Goal: Communication & Community: Share content

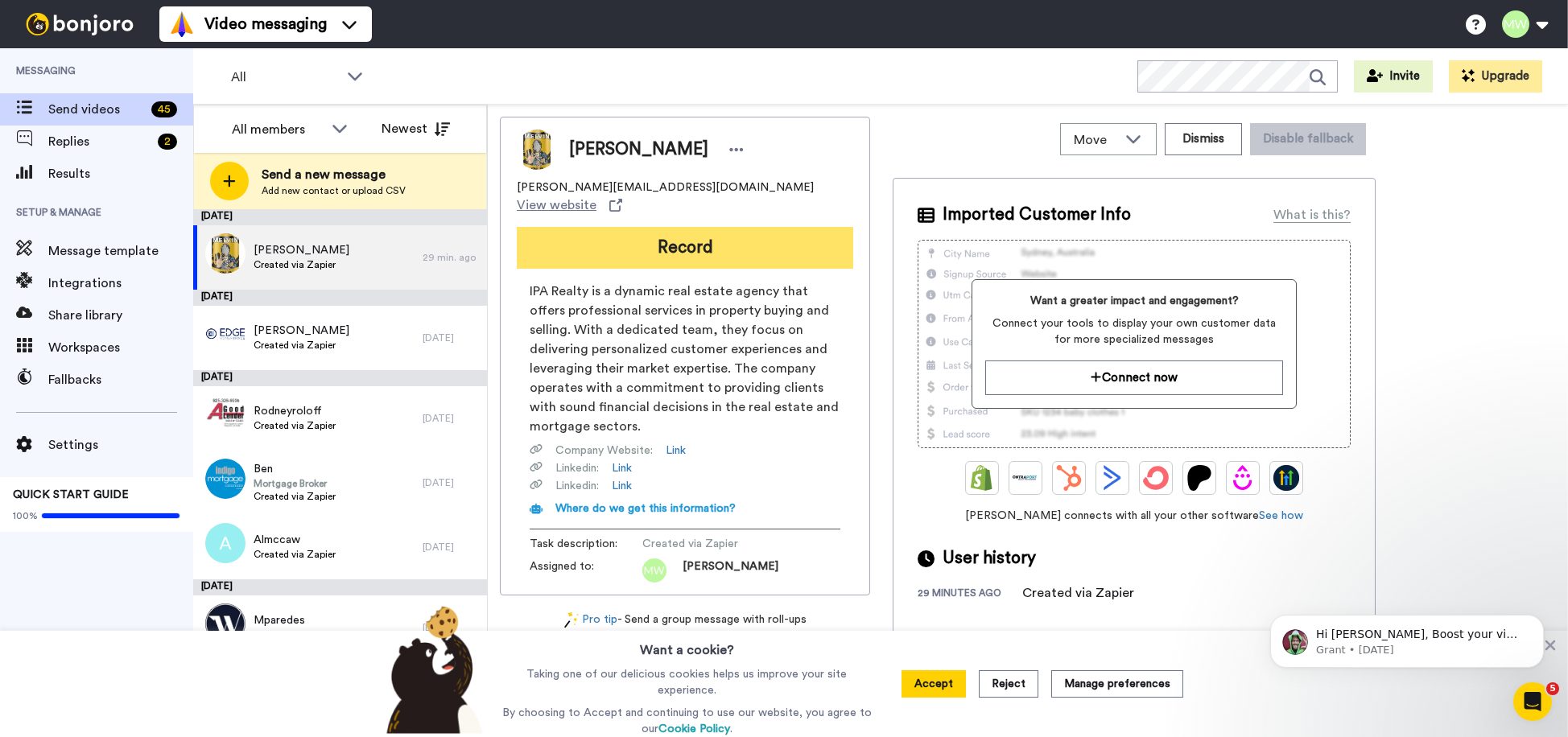
click at [732, 235] on button "Record" at bounding box center [684, 248] width 336 height 42
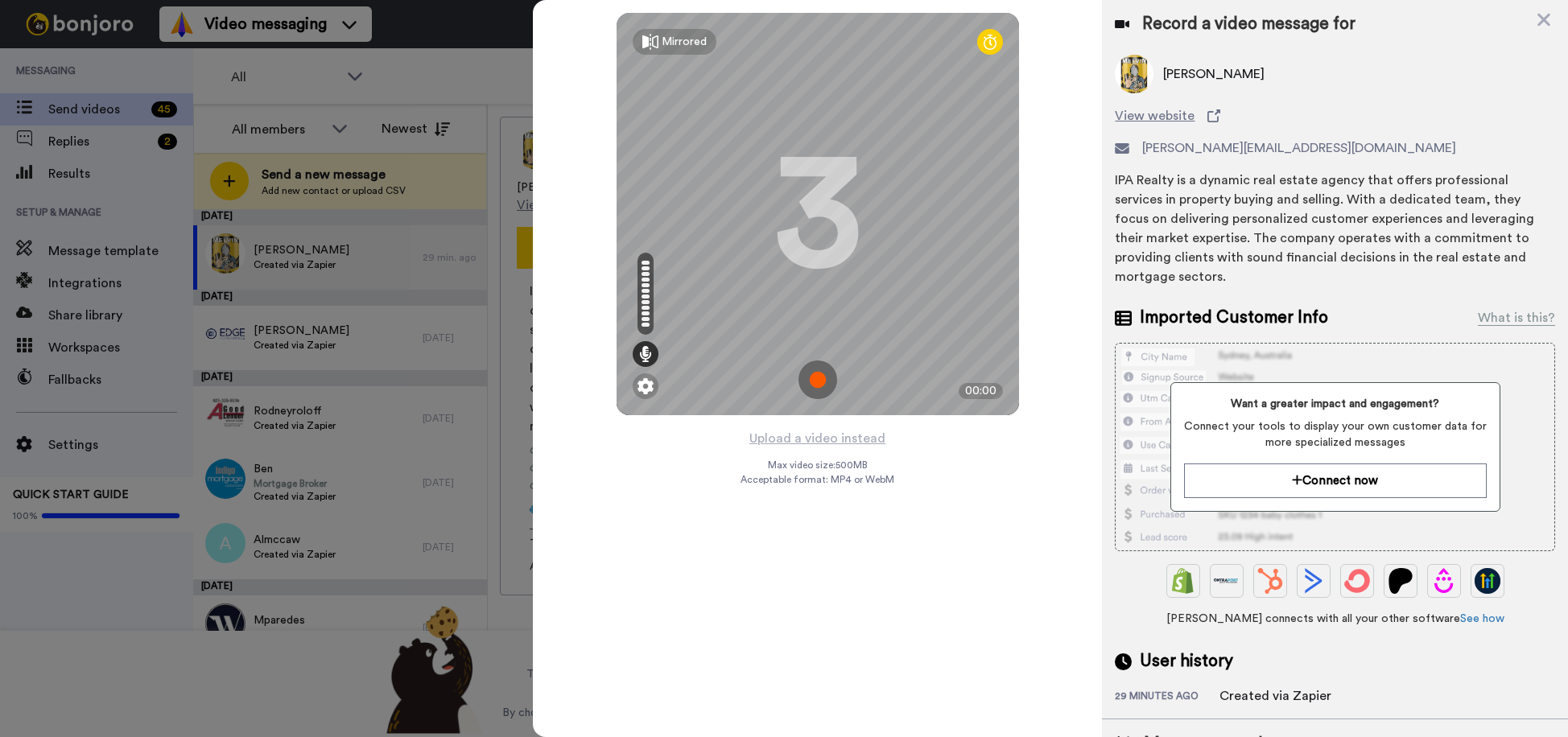
click at [821, 382] on img at bounding box center [818, 380] width 38 height 38
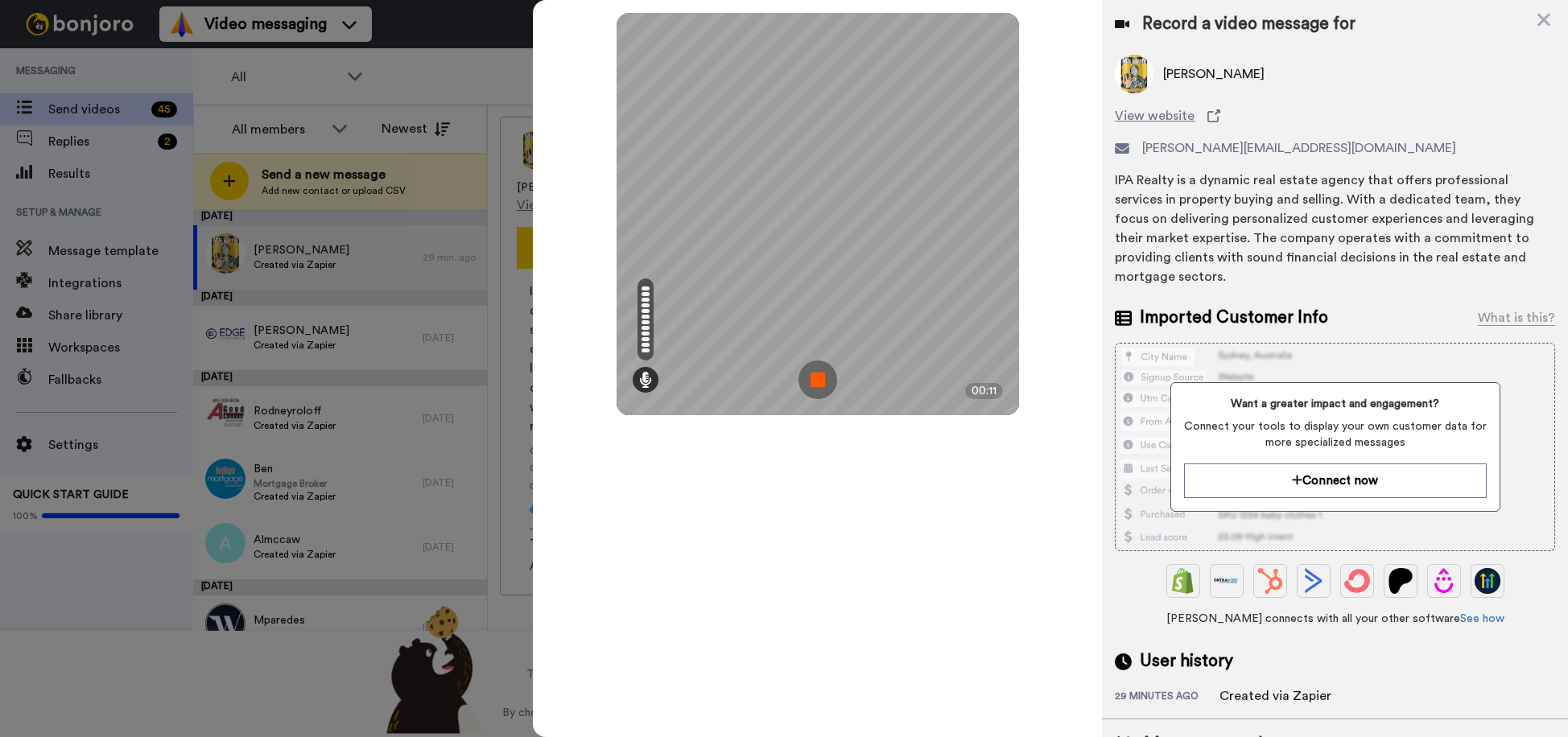
click at [826, 389] on img at bounding box center [818, 380] width 38 height 38
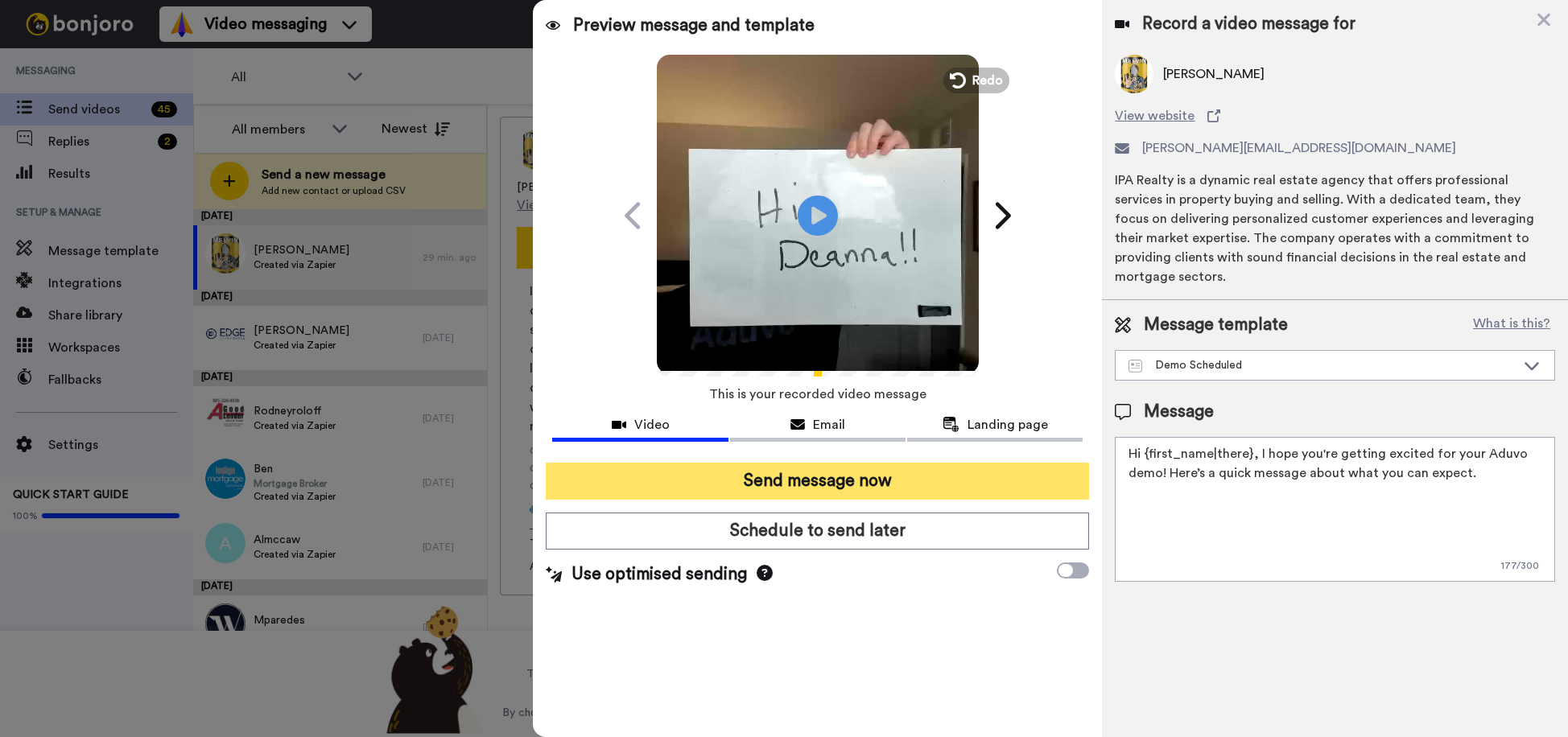
click at [907, 483] on button "Send message now" at bounding box center [817, 481] width 543 height 37
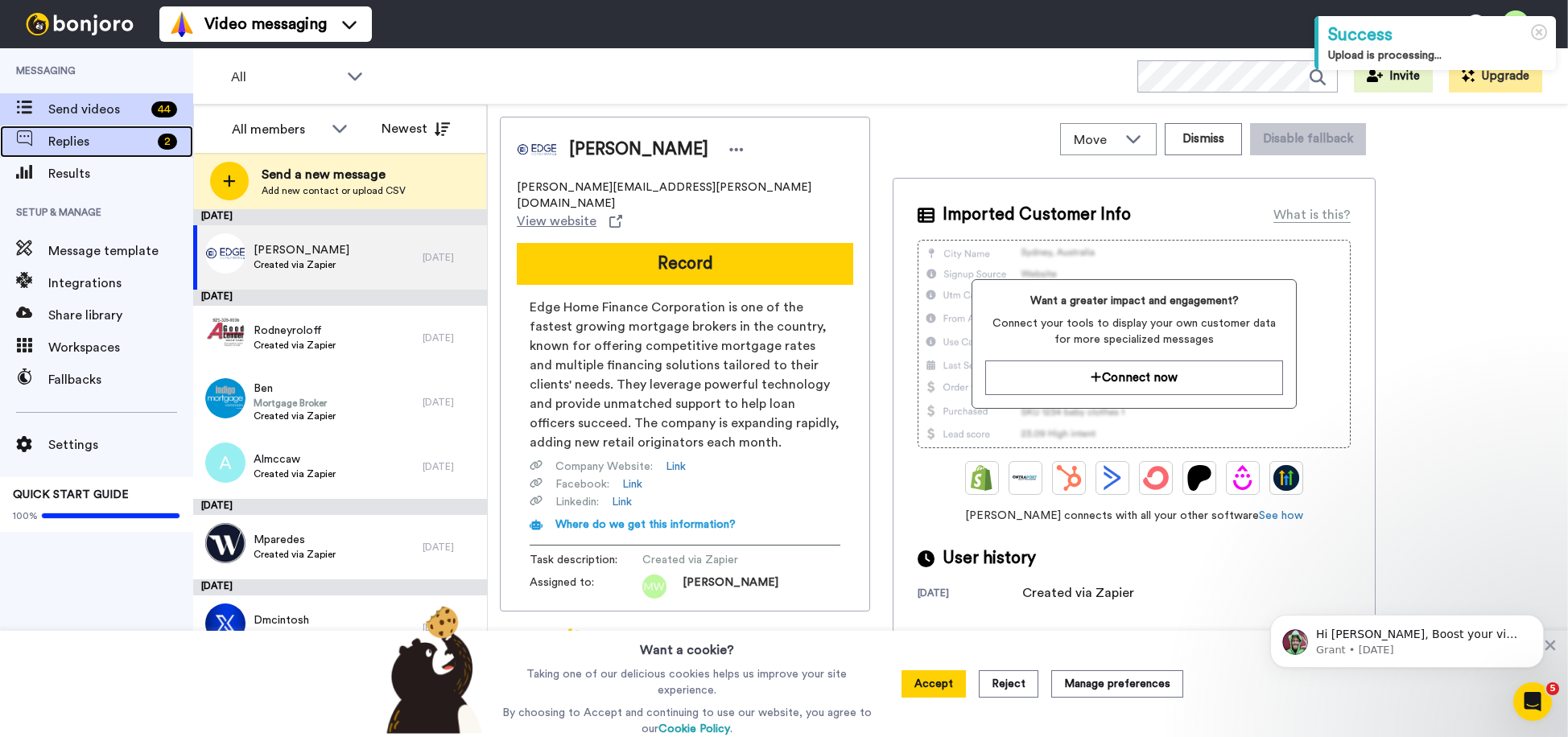
click at [103, 136] on span "Replies" at bounding box center [100, 142] width 103 height 19
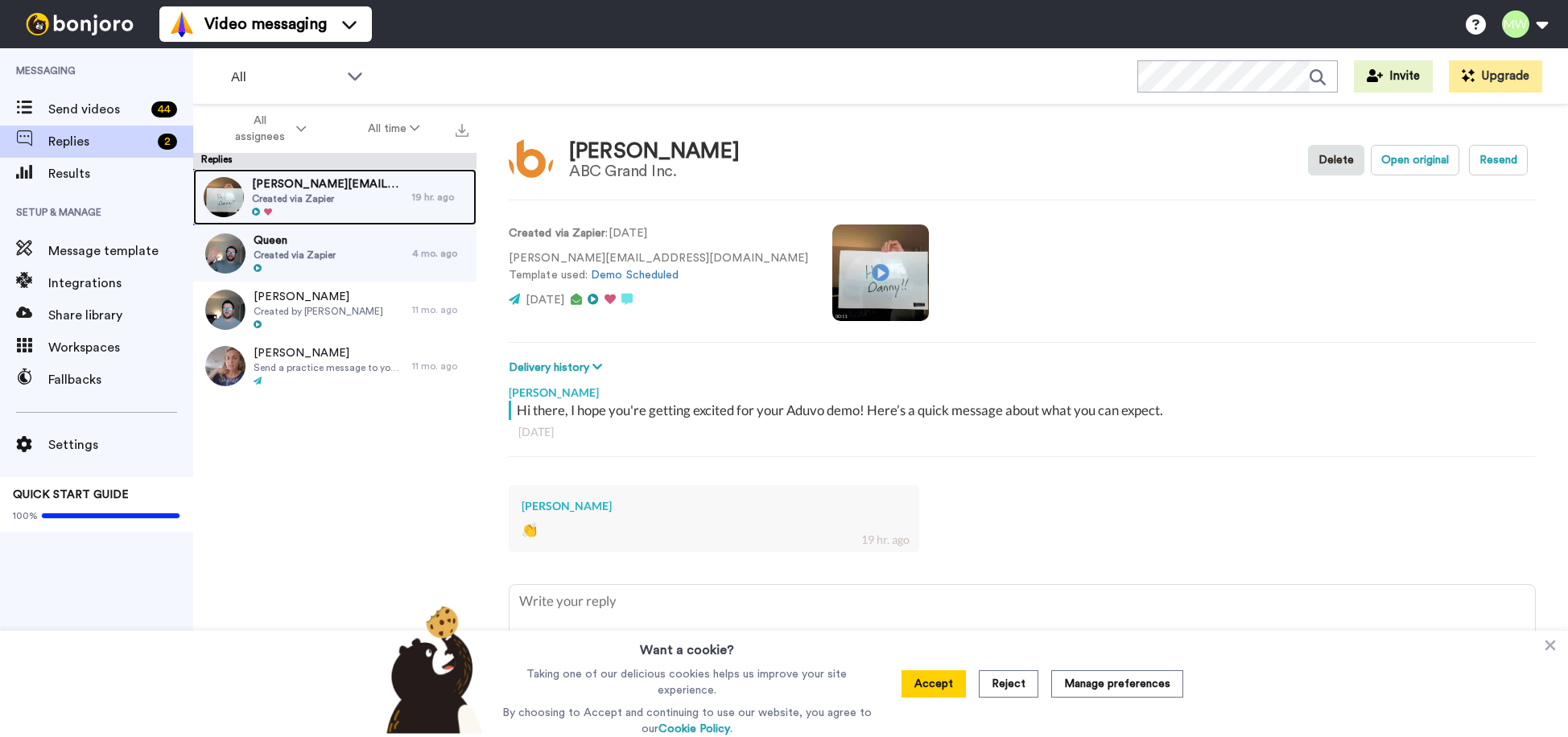
click at [320, 198] on span "Created via Zapier" at bounding box center [328, 198] width 152 height 13
type textarea "x"
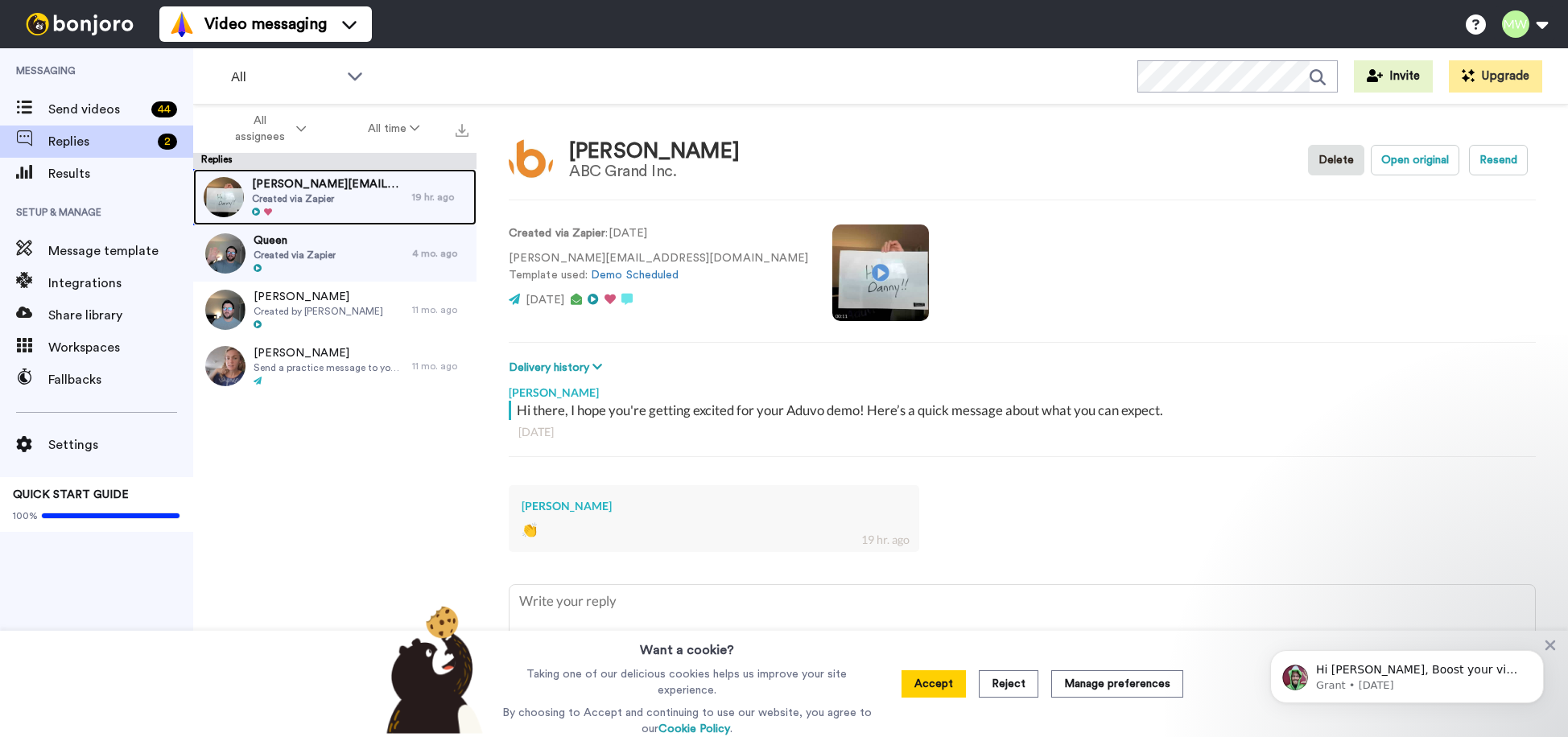
scroll to position [18, 0]
